Goal: Information Seeking & Learning: Learn about a topic

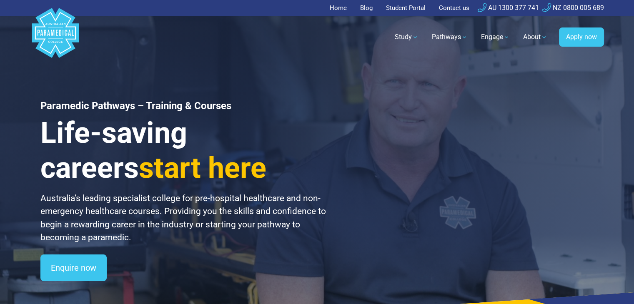
click at [407, 6] on link "Student Portal" at bounding box center [406, 8] width 50 height 16
click at [400, 6] on link "Student Portal" at bounding box center [406, 8] width 50 height 16
click at [402, 4] on link "Student Portal" at bounding box center [406, 8] width 50 height 16
click at [399, 11] on link "Student Portal" at bounding box center [406, 8] width 50 height 16
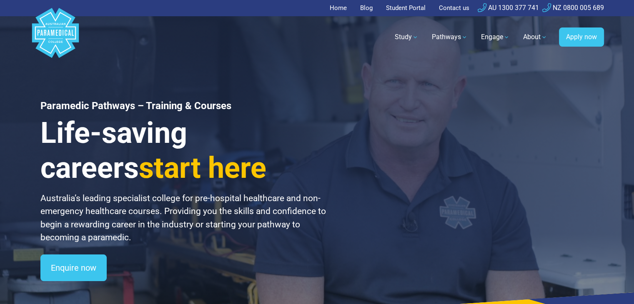
click at [398, 8] on link "Student Portal" at bounding box center [406, 8] width 50 height 16
click at [408, 5] on link "Student Portal" at bounding box center [406, 8] width 50 height 16
click at [407, 4] on link "Student Portal" at bounding box center [406, 8] width 50 height 16
click at [418, 8] on link "Student Portal" at bounding box center [406, 8] width 50 height 16
click at [335, 8] on link "Home" at bounding box center [341, 8] width 22 height 16
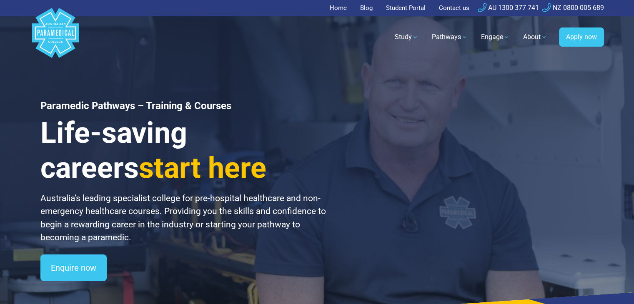
click at [401, 9] on link "Student Portal" at bounding box center [406, 8] width 50 height 16
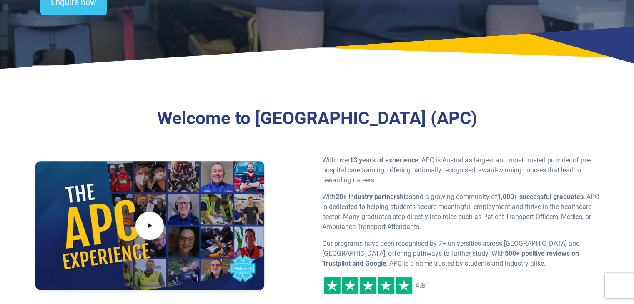
scroll to position [532, 0]
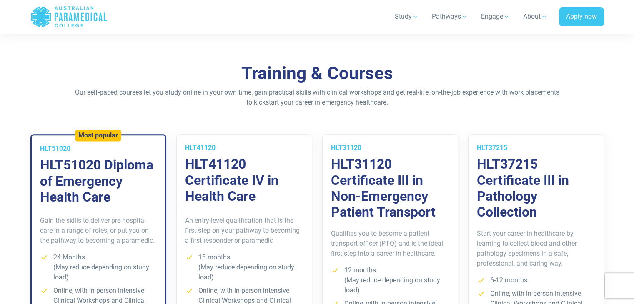
click at [605, 101] on div "Training & Courses Our self-paced courses let you study online in your own time…" at bounding box center [317, 242] width 584 height 358
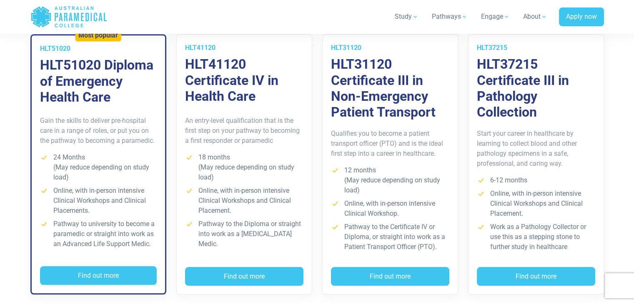
scroll to position [649, 0]
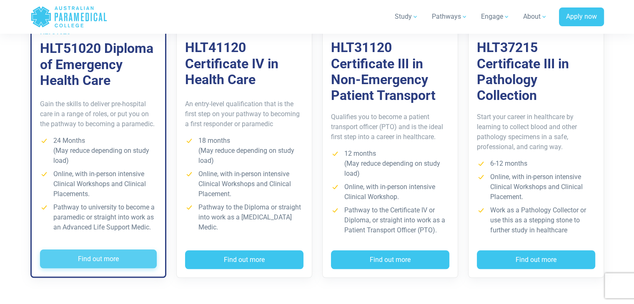
click at [142, 254] on button "Find out more" at bounding box center [98, 259] width 117 height 19
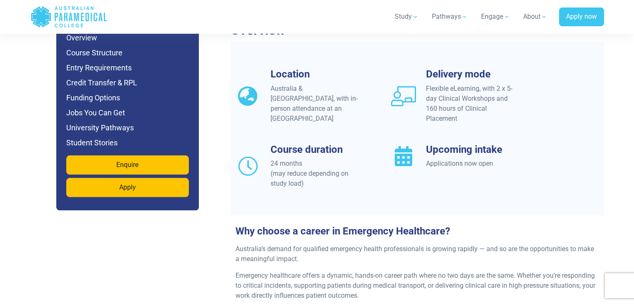
scroll to position [734, 0]
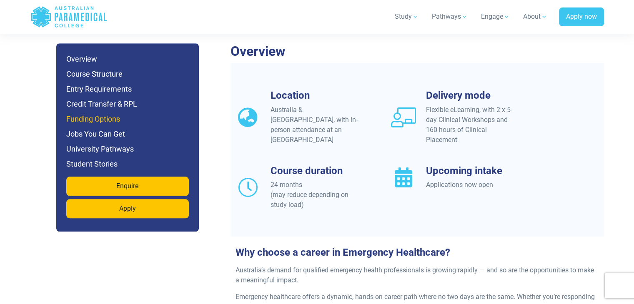
click at [115, 113] on h6 "Funding Options" at bounding box center [127, 119] width 123 height 12
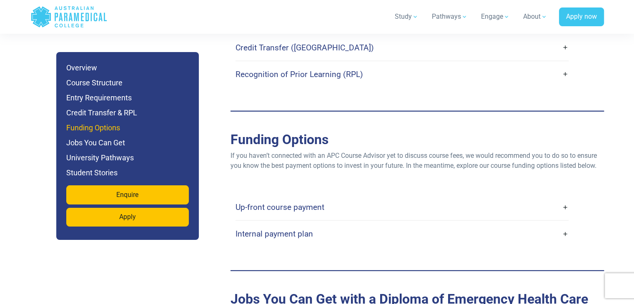
scroll to position [2567, 0]
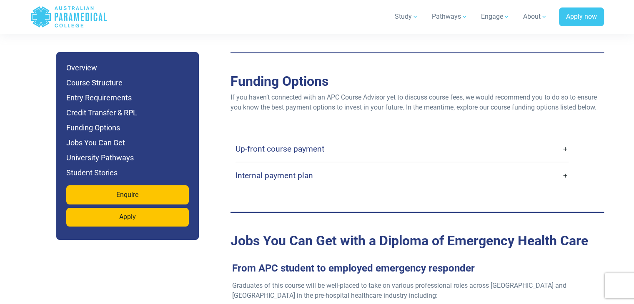
click at [251, 144] on h4 "Up-front course payment" at bounding box center [279, 149] width 89 height 10
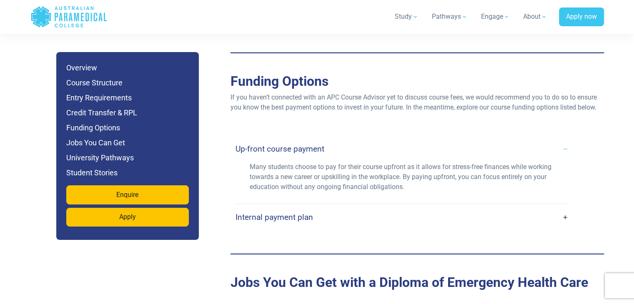
click at [264, 213] on h4 "Internal payment plan" at bounding box center [274, 218] width 78 height 10
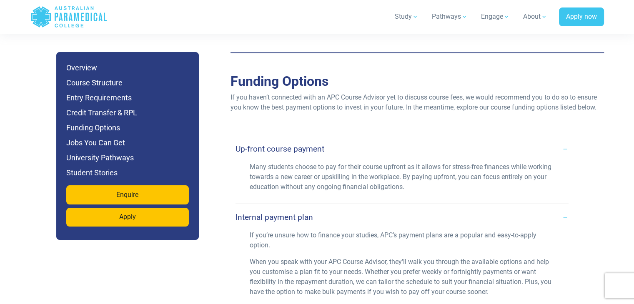
click at [263, 213] on h4 "Internal payment plan" at bounding box center [274, 218] width 78 height 10
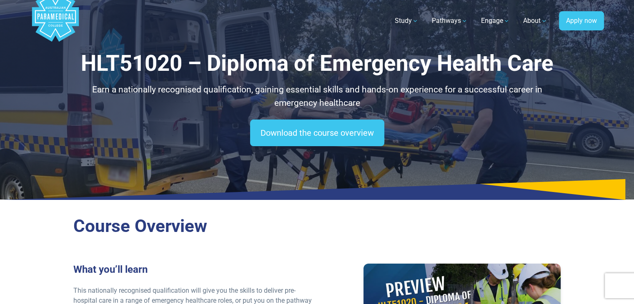
scroll to position [0, 0]
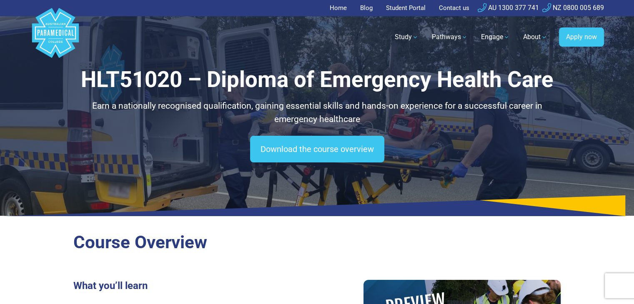
click at [402, 0] on link "Student Portal" at bounding box center [406, 8] width 50 height 16
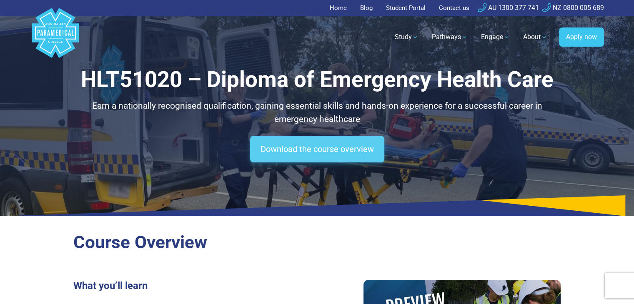
click at [328, 152] on link "Download the course overview" at bounding box center [317, 149] width 134 height 27
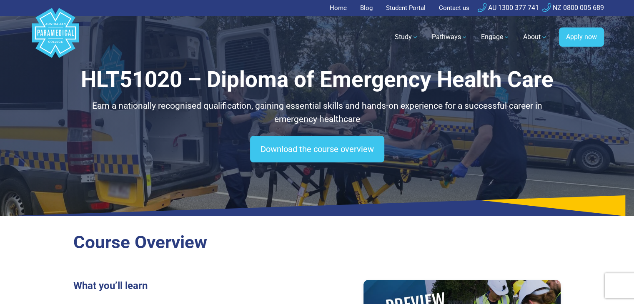
click at [410, 5] on link "Student Portal" at bounding box center [406, 8] width 50 height 16
click at [47, 38] on polygon "Australian Paramedical College" at bounding box center [55, 33] width 47 height 50
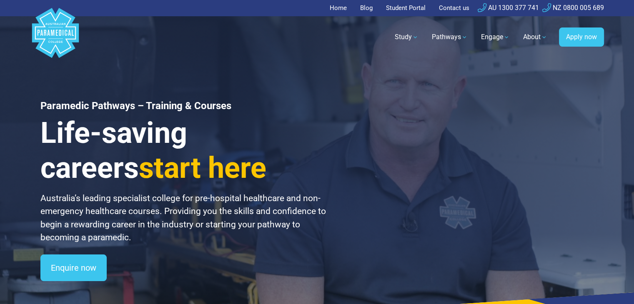
click at [398, 10] on link "Student Portal" at bounding box center [406, 8] width 50 height 16
click at [373, 8] on link "Blog" at bounding box center [366, 8] width 23 height 16
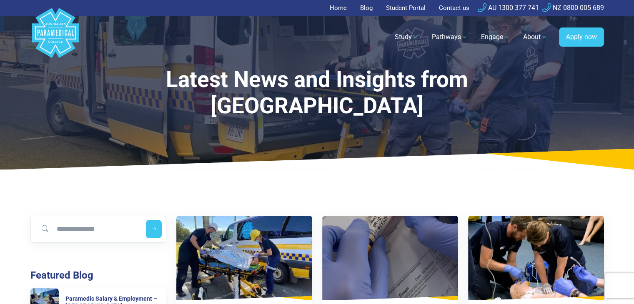
click at [400, 6] on link "Student Portal" at bounding box center [406, 8] width 50 height 16
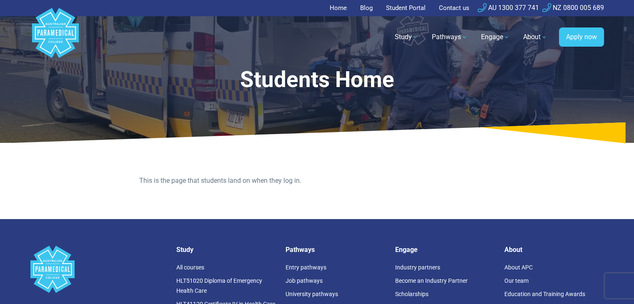
click at [410, 5] on link "Student Portal" at bounding box center [406, 8] width 50 height 16
click at [460, 8] on link "Contact us" at bounding box center [454, 8] width 40 height 16
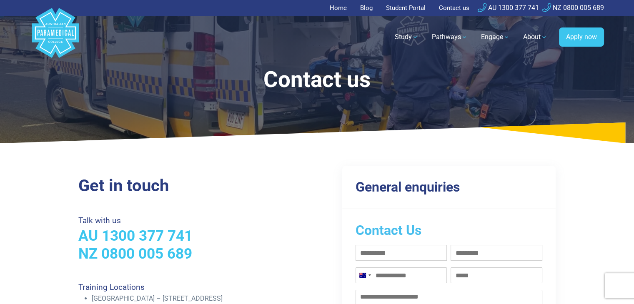
click at [403, 11] on link "Student Portal" at bounding box center [406, 8] width 50 height 16
